Goal: Information Seeking & Learning: Learn about a topic

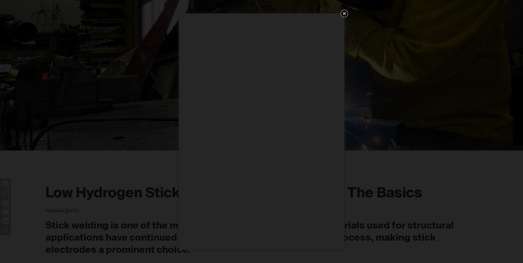
scroll to position [138, 0]
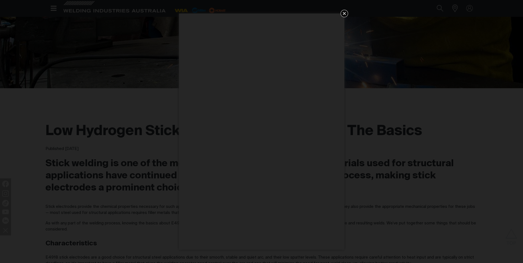
click at [341, 13] on icon "Get 5 WIA Welding Guides Free!" at bounding box center [344, 13] width 7 height 7
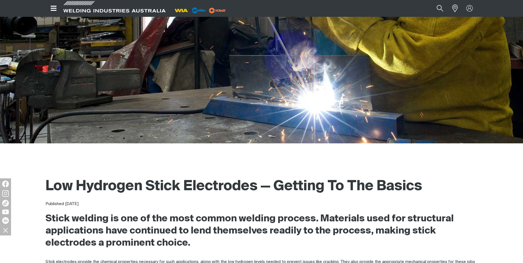
scroll to position [165, 0]
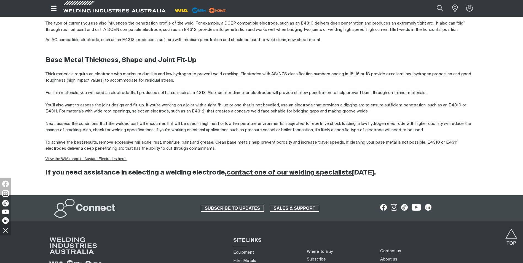
scroll to position [909, 0]
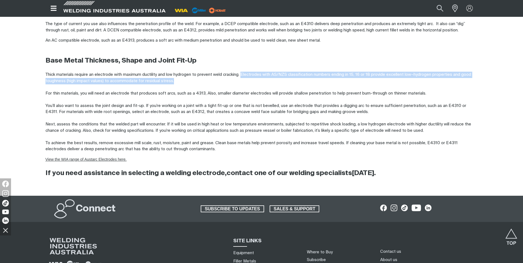
drag, startPoint x: 242, startPoint y: 74, endPoint x: 177, endPoint y: 82, distance: 65.1
click at [177, 82] on p "Thick materials require an electrode with maximum ductility and low hydrogen to…" at bounding box center [261, 112] width 432 height 81
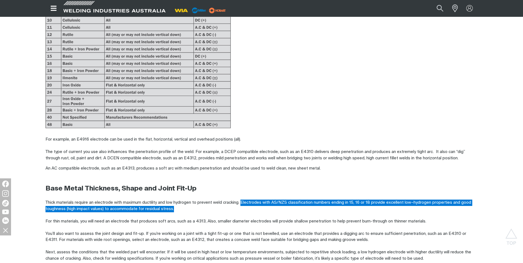
scroll to position [771, 0]
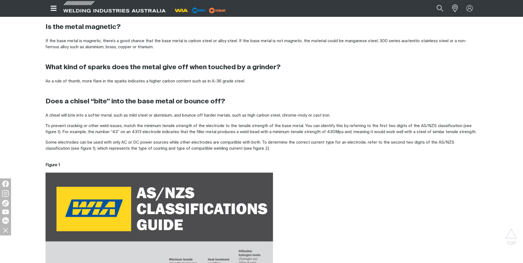
scroll to position [413, 0]
